Goal: Transaction & Acquisition: Book appointment/travel/reservation

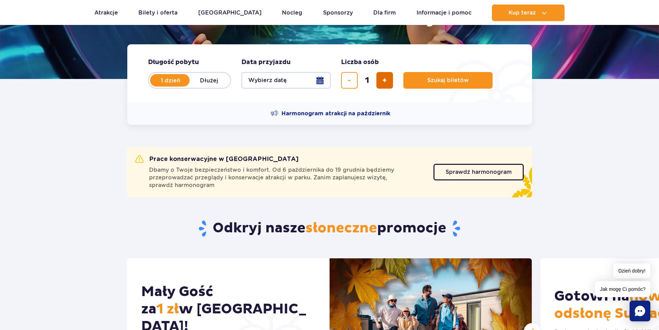
click at [392, 81] on button "dodaj bilet" at bounding box center [384, 80] width 17 height 17
type input "2"
click at [296, 79] on button "Wybierz datę" at bounding box center [285, 80] width 89 height 17
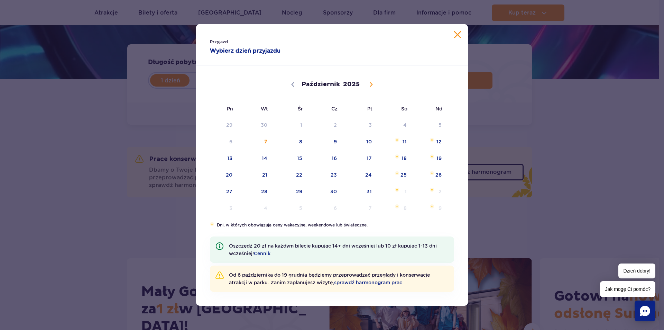
click at [370, 83] on icon at bounding box center [371, 84] width 2 height 4
select select "10"
click at [225, 155] on span "10" at bounding box center [220, 158] width 35 height 16
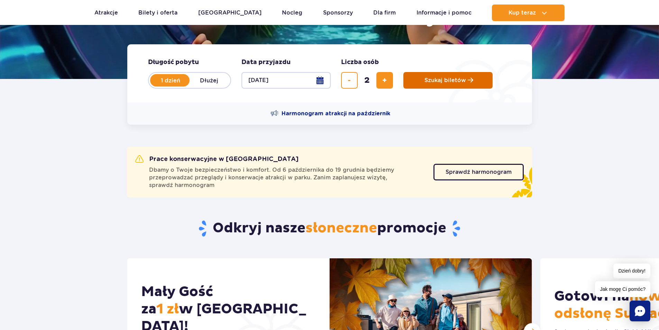
click at [445, 77] on span "Szukaj biletów" at bounding box center [445, 80] width 42 height 6
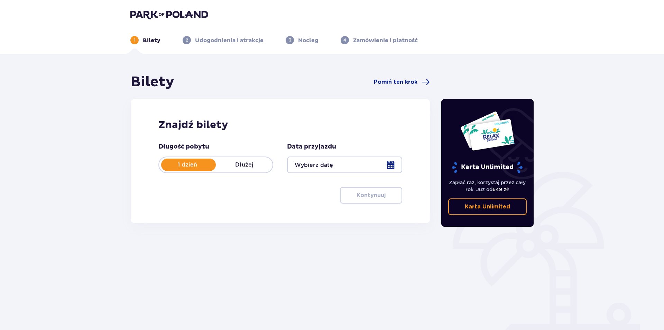
type input "[DATE]"
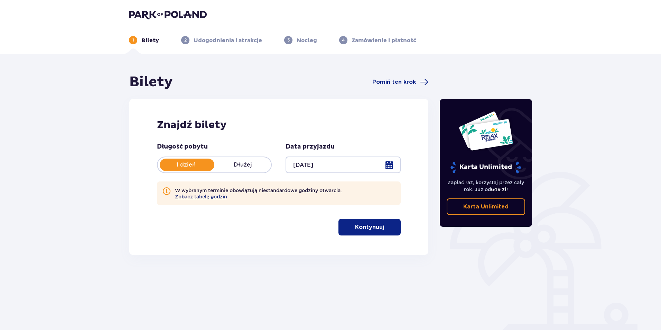
click at [192, 198] on button "Zobacz tabelę godzin" at bounding box center [201, 197] width 52 height 6
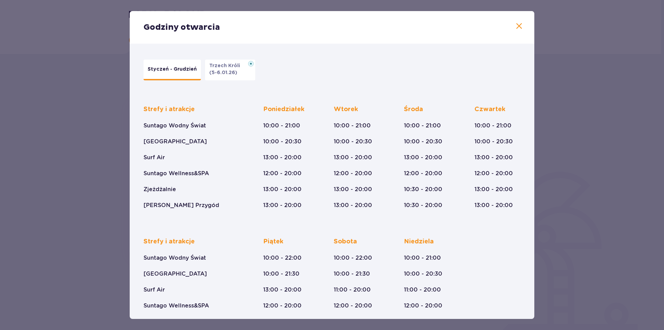
click at [515, 29] on span at bounding box center [519, 26] width 8 height 8
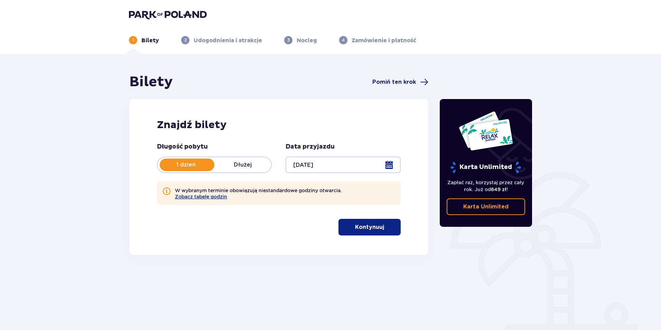
click at [370, 224] on p "Kontynuuj" at bounding box center [369, 227] width 29 height 8
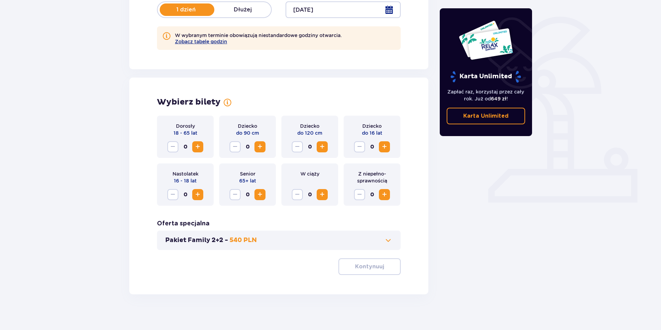
scroll to position [161, 0]
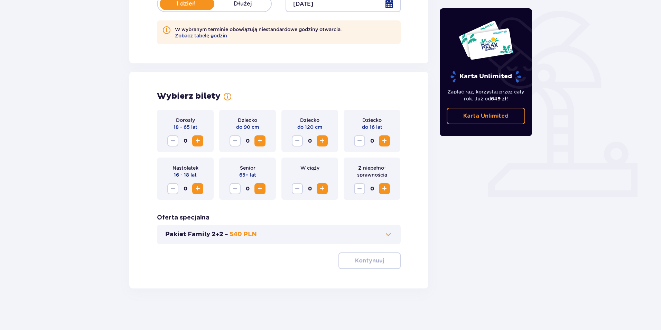
click at [197, 137] on span "Zwiększ" at bounding box center [198, 141] width 8 height 8
click at [387, 141] on span "Zwiększ" at bounding box center [384, 141] width 8 height 8
click at [374, 262] on p "Kontynuuj" at bounding box center [369, 261] width 29 height 8
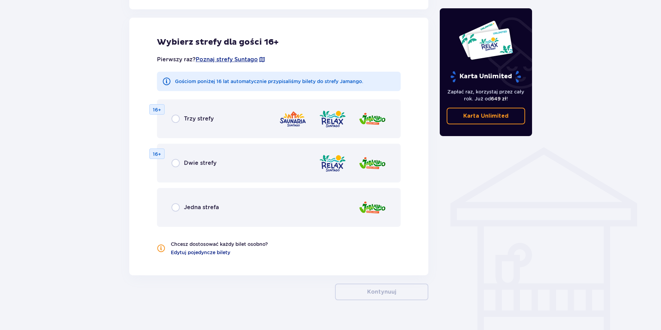
scroll to position [416, 0]
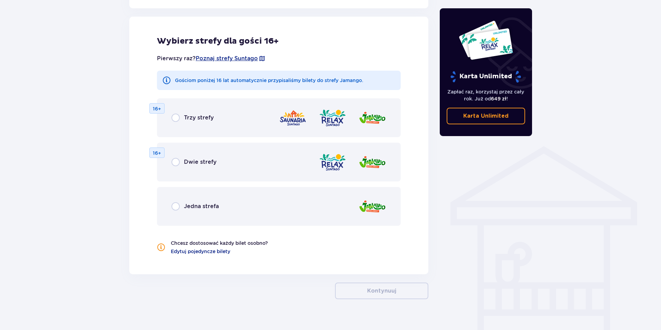
click at [157, 110] on p "16+" at bounding box center [157, 108] width 8 height 7
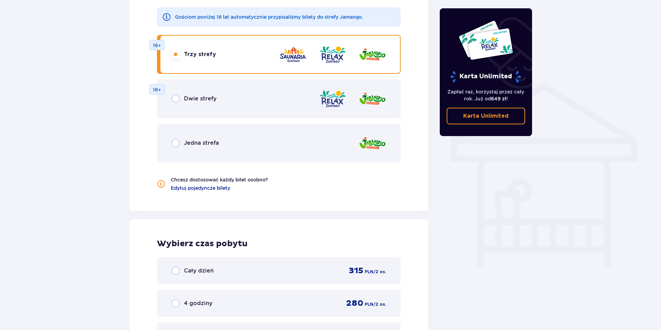
scroll to position [410, 0]
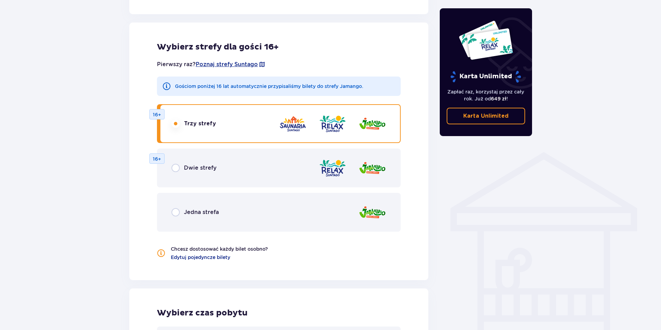
click at [175, 212] on input "radio" at bounding box center [176, 212] width 8 height 8
radio input "true"
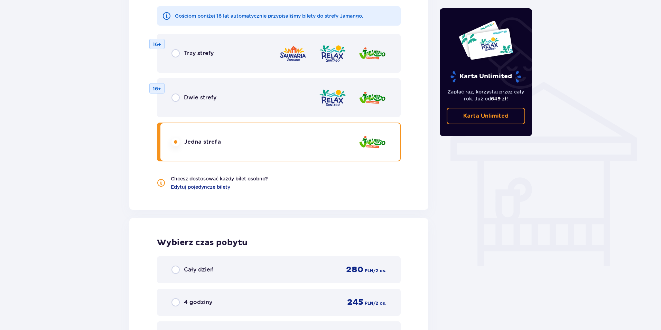
scroll to position [479, 0]
drag, startPoint x: 207, startPoint y: 190, endPoint x: 125, endPoint y: 158, distance: 87.8
click at [208, 190] on span "Edytuj pojedyncze bilety" at bounding box center [200, 187] width 59 height 7
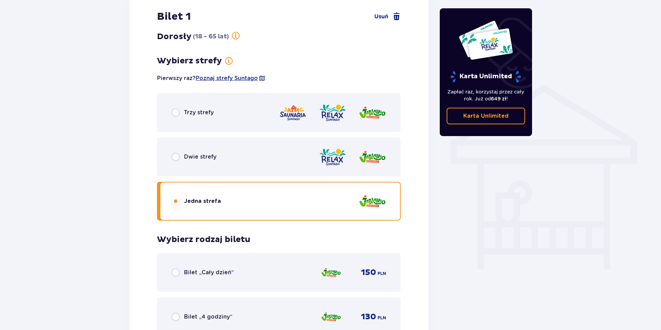
scroll to position [485, 0]
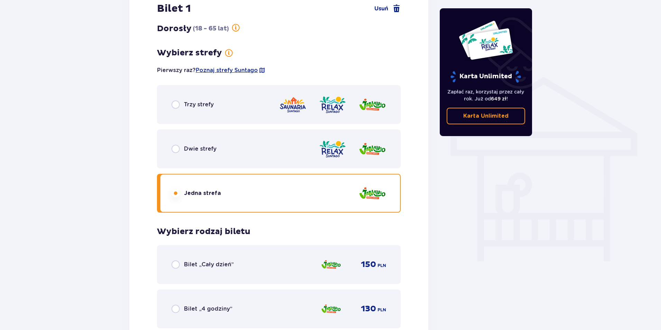
click at [176, 149] on input "radio" at bounding box center [176, 149] width 8 height 8
radio input "true"
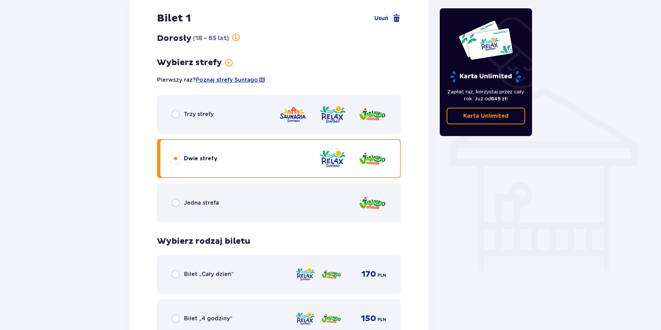
scroll to position [599, 0]
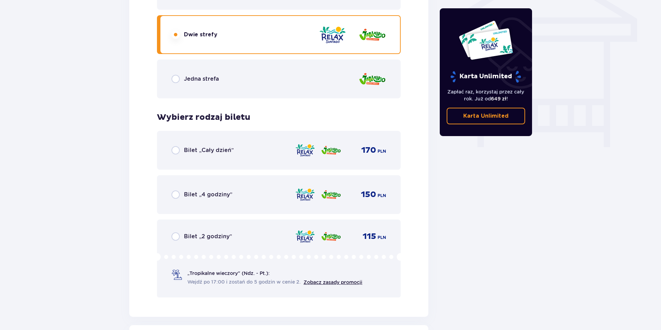
click at [176, 150] on input "radio" at bounding box center [176, 150] width 8 height 8
radio input "true"
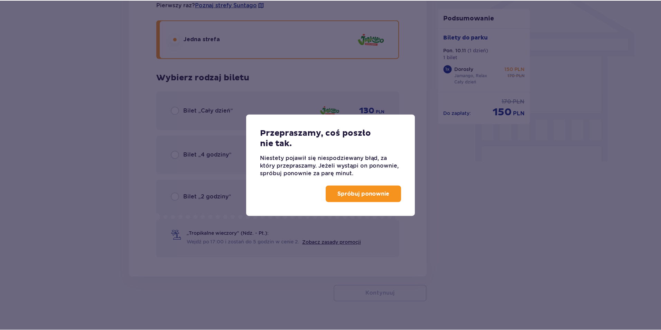
scroll to position [459, 0]
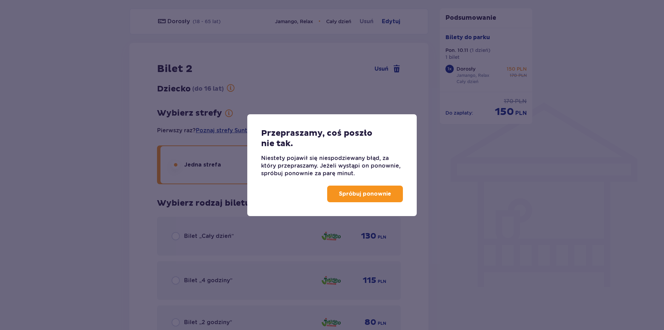
click at [354, 191] on p "Spróbuj ponownie" at bounding box center [365, 194] width 52 height 8
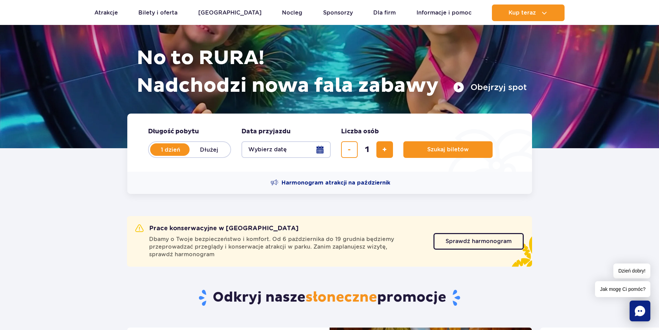
click at [322, 150] on button "Wybierz datę" at bounding box center [285, 149] width 89 height 17
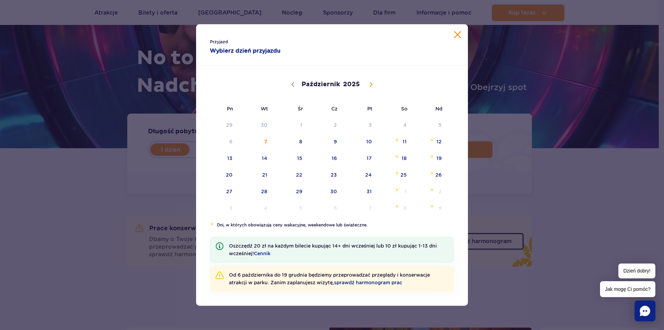
click at [373, 84] on icon at bounding box center [371, 84] width 5 height 5
select select "10"
click at [237, 155] on span "10" at bounding box center [220, 158] width 35 height 16
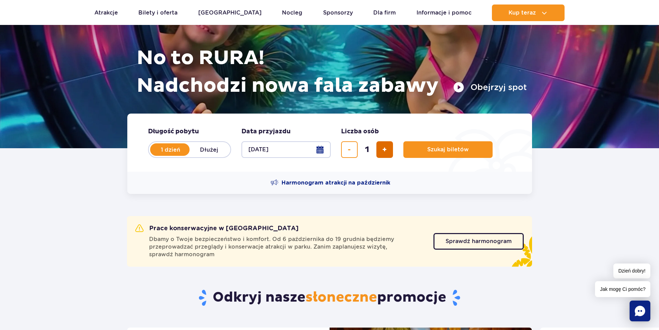
click at [379, 150] on button "dodaj bilet" at bounding box center [384, 149] width 17 height 17
type input "2"
click at [424, 151] on button "Szukaj biletów" at bounding box center [447, 149] width 89 height 17
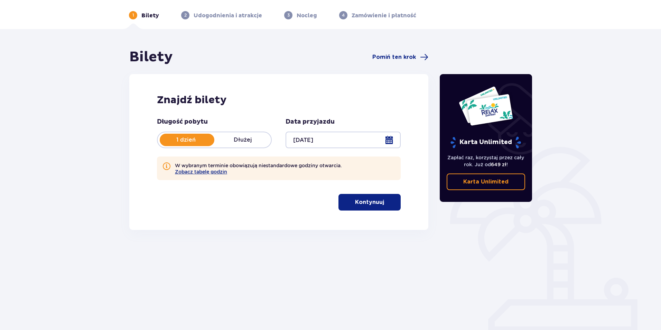
click at [357, 199] on p "Kontynuuj" at bounding box center [369, 202] width 29 height 8
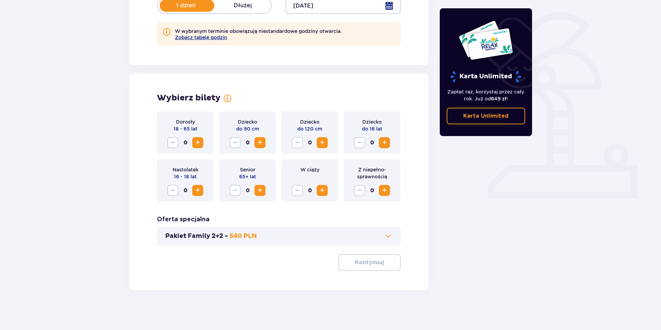
scroll to position [161, 0]
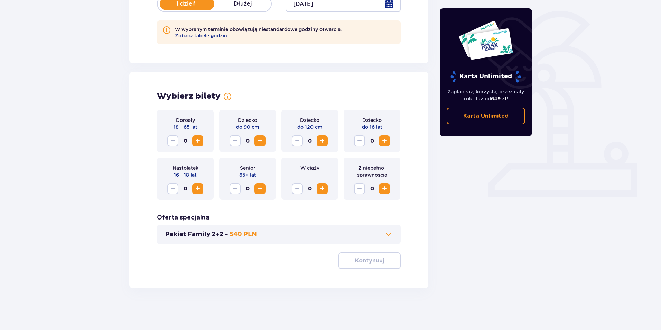
click at [199, 139] on span "Zwiększ" at bounding box center [198, 141] width 8 height 8
click at [382, 138] on span "Zwiększ" at bounding box center [384, 141] width 8 height 8
click at [371, 262] on p "Kontynuuj" at bounding box center [369, 261] width 29 height 8
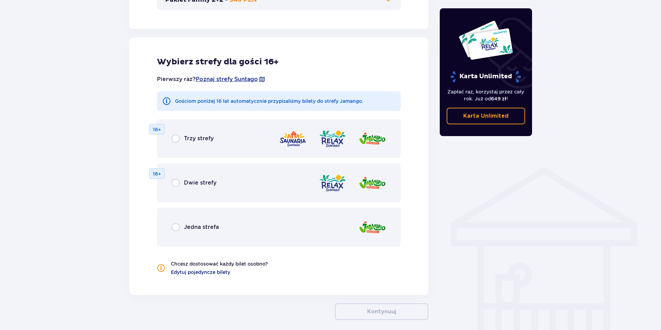
scroll to position [416, 0]
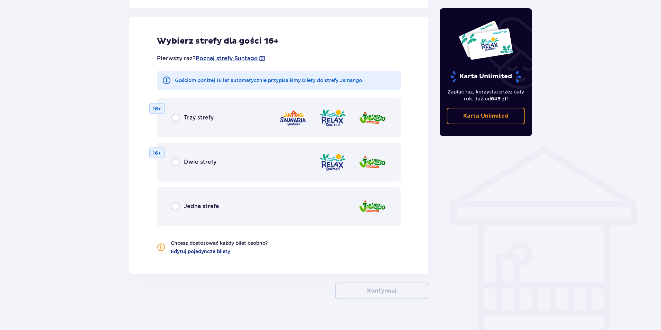
click at [177, 206] on input "radio" at bounding box center [176, 206] width 8 height 8
radio input "true"
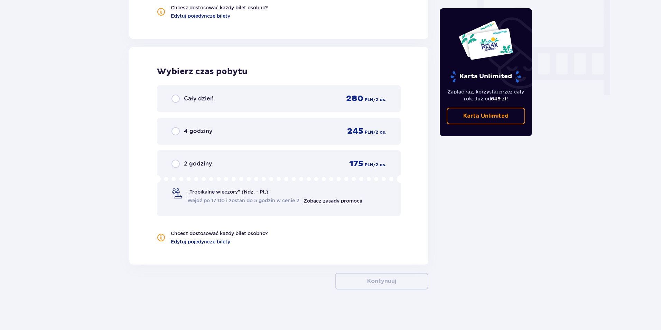
scroll to position [652, 0]
click at [175, 130] on input "radio" at bounding box center [176, 130] width 8 height 8
radio input "true"
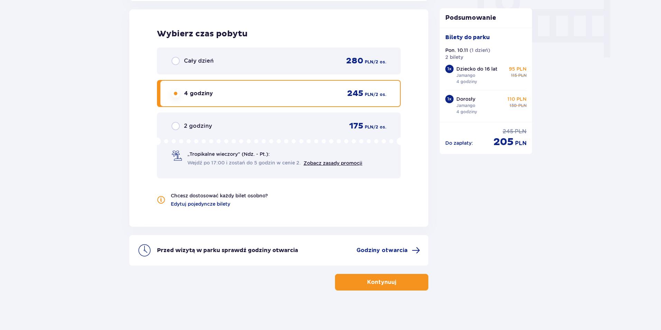
scroll to position [691, 0]
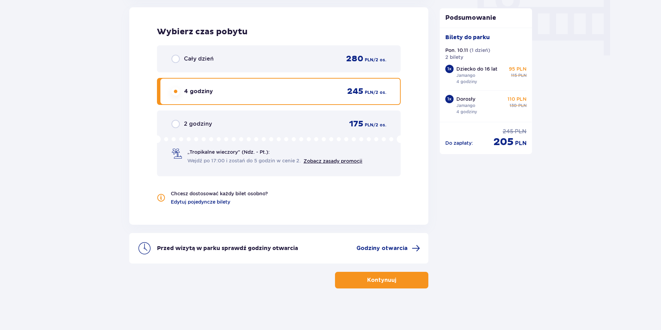
click at [173, 55] on input "radio" at bounding box center [176, 59] width 8 height 8
radio input "true"
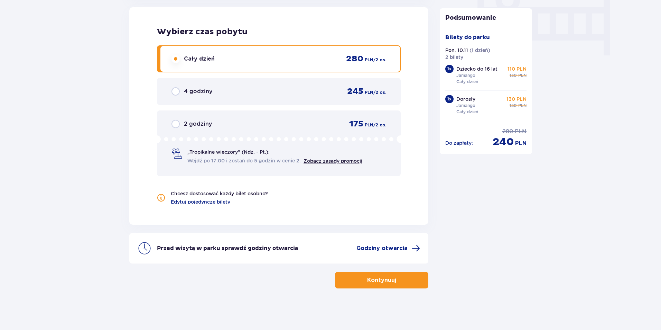
click at [187, 91] on span "4 godziny" at bounding box center [198, 92] width 28 height 8
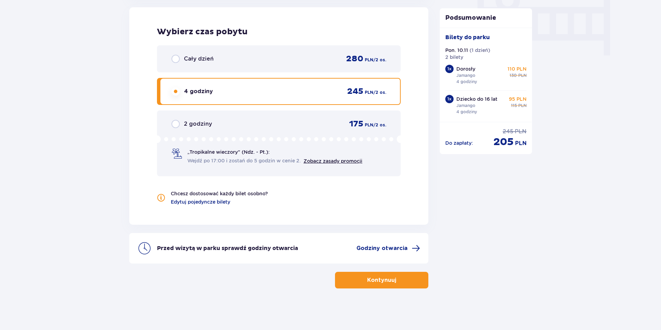
click at [412, 281] on button "Kontynuuj" at bounding box center [381, 280] width 93 height 17
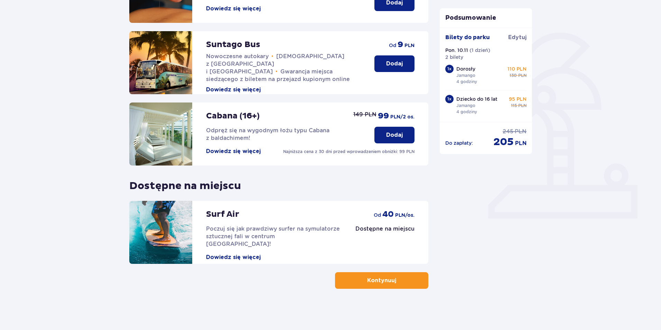
scroll to position [139, 0]
click at [349, 275] on button "Kontynuuj" at bounding box center [381, 280] width 93 height 17
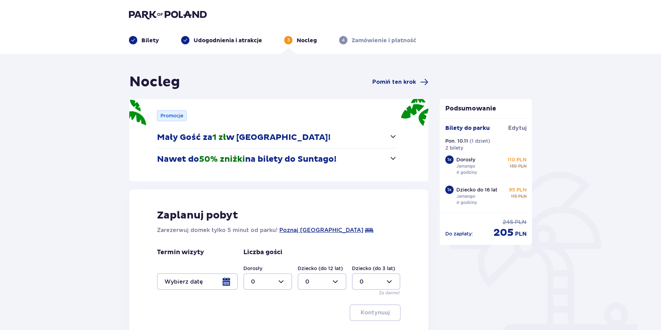
click at [395, 137] on span "button" at bounding box center [393, 136] width 8 height 8
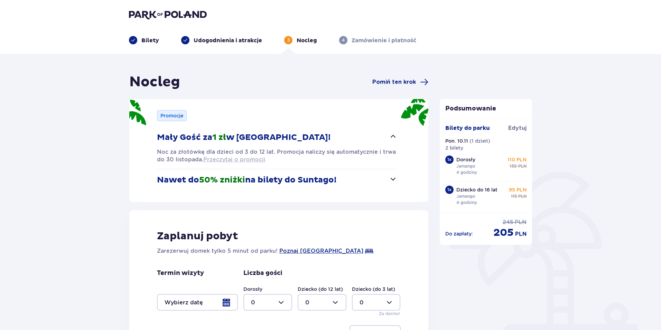
click at [251, 159] on span "Przeczytaj o promocji" at bounding box center [234, 160] width 62 height 8
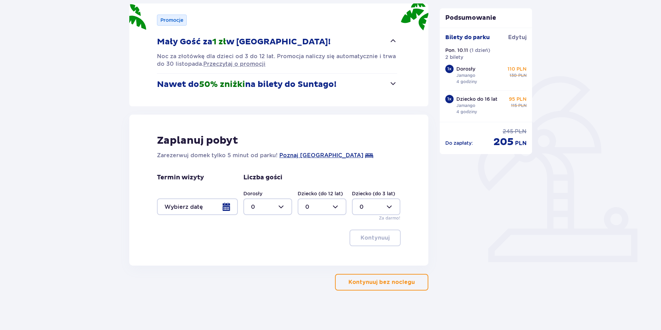
scroll to position [98, 0]
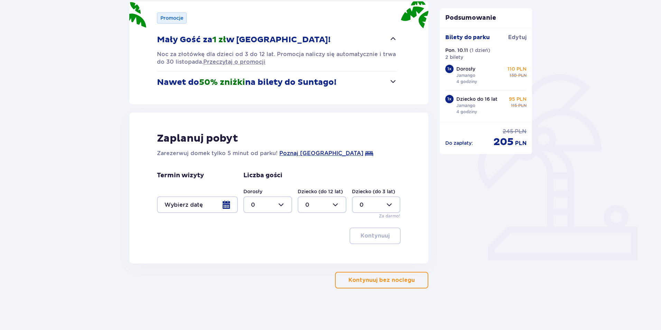
click at [226, 207] on div at bounding box center [197, 204] width 81 height 17
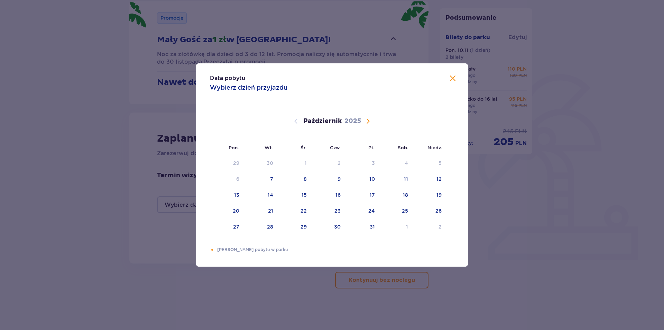
click at [368, 118] on span "Następny miesiąc" at bounding box center [368, 121] width 8 height 8
click at [234, 198] on div "10" at bounding box center [237, 194] width 6 height 7
click at [265, 196] on div "11" at bounding box center [261, 194] width 34 height 15
type input "10.11.25 - 11.11.25"
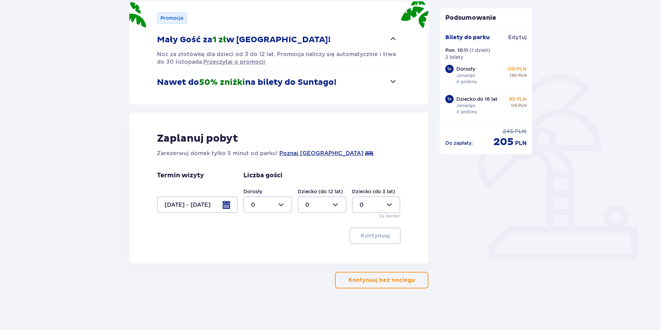
click at [284, 206] on div at bounding box center [267, 204] width 49 height 17
click at [257, 240] on div "1" at bounding box center [268, 240] width 34 height 8
type input "1"
click at [336, 201] on div at bounding box center [322, 204] width 49 height 17
click at [313, 238] on div "1" at bounding box center [322, 240] width 34 height 8
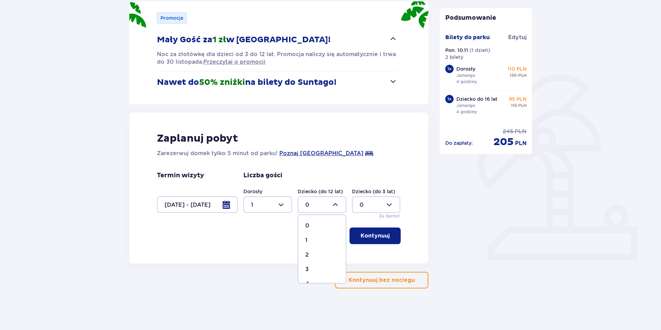
type input "1"
click at [365, 232] on p "Kontynuuj" at bounding box center [375, 236] width 29 height 8
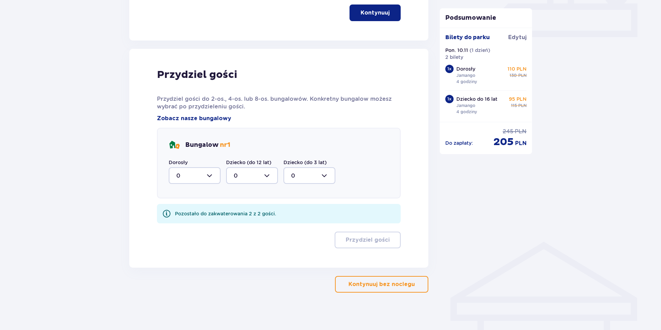
scroll to position [324, 0]
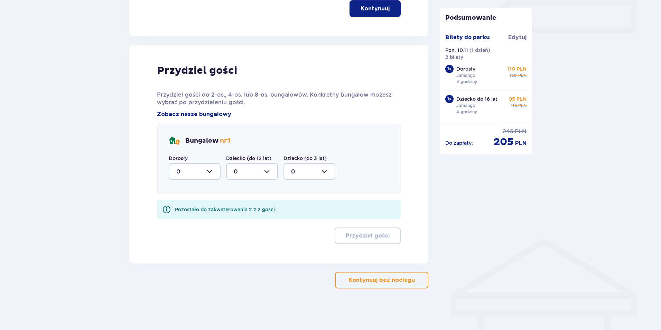
click at [196, 174] on div at bounding box center [195, 171] width 52 height 17
click at [180, 210] on div "1" at bounding box center [194, 207] width 37 height 8
type input "1"
click at [263, 174] on div at bounding box center [252, 171] width 52 height 17
click at [243, 209] on div "1" at bounding box center [252, 207] width 37 height 8
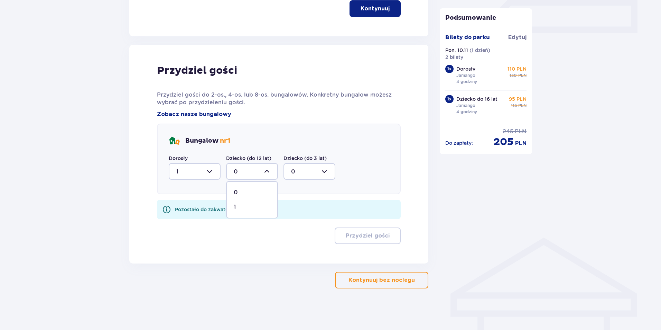
type input "1"
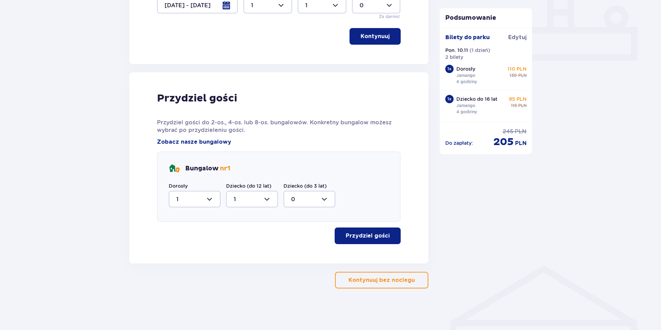
click at [365, 233] on p "Przydziel gości" at bounding box center [368, 236] width 44 height 8
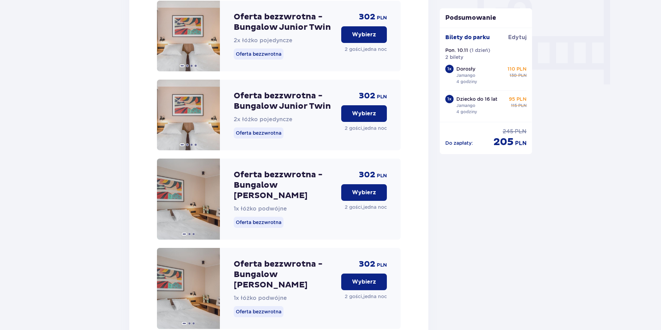
scroll to position [560, 0]
